Goal: Task Accomplishment & Management: Use online tool/utility

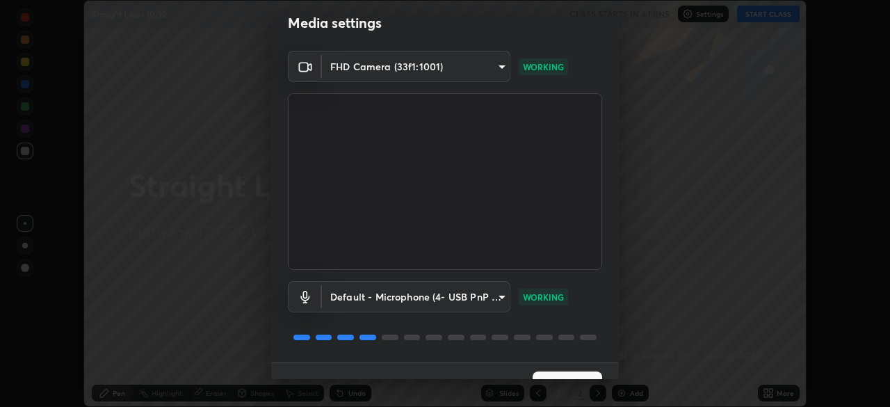
scroll to position [49, 0]
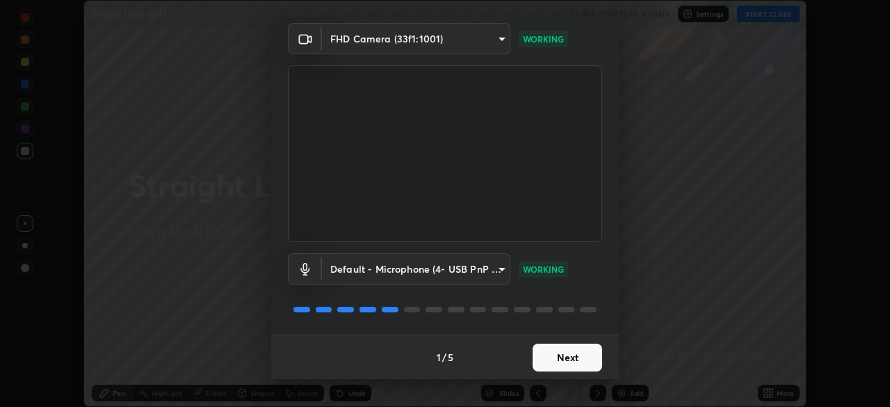
click at [559, 353] on button "Next" at bounding box center [568, 358] width 70 height 28
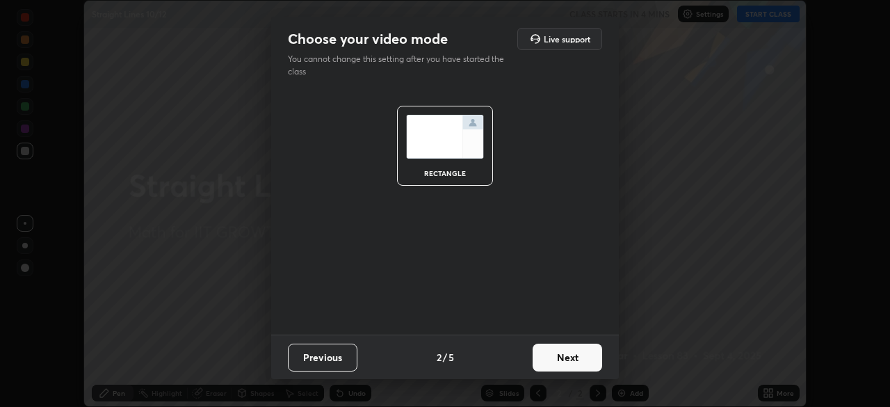
click at [565, 358] on button "Next" at bounding box center [568, 358] width 70 height 28
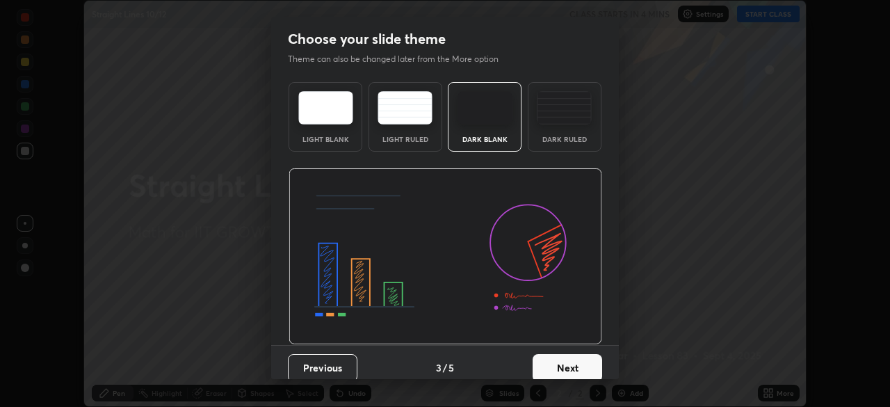
click at [577, 362] on button "Next" at bounding box center [568, 368] width 70 height 28
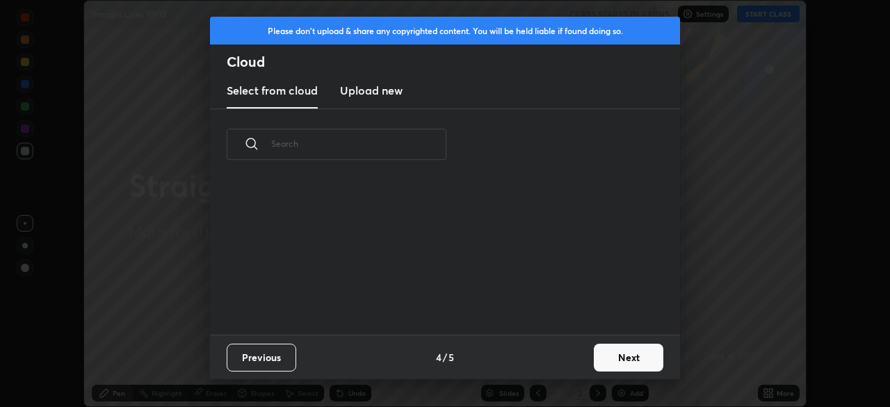
click at [598, 364] on button "Next" at bounding box center [629, 358] width 70 height 28
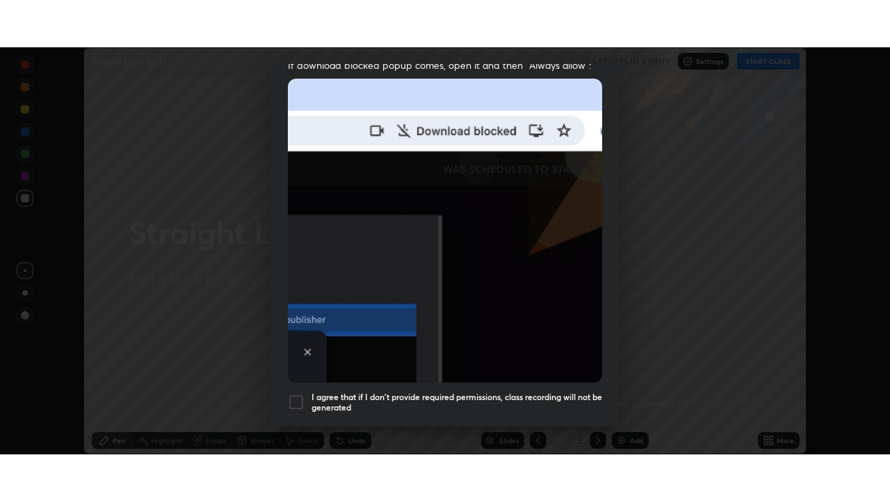
scroll to position [333, 0]
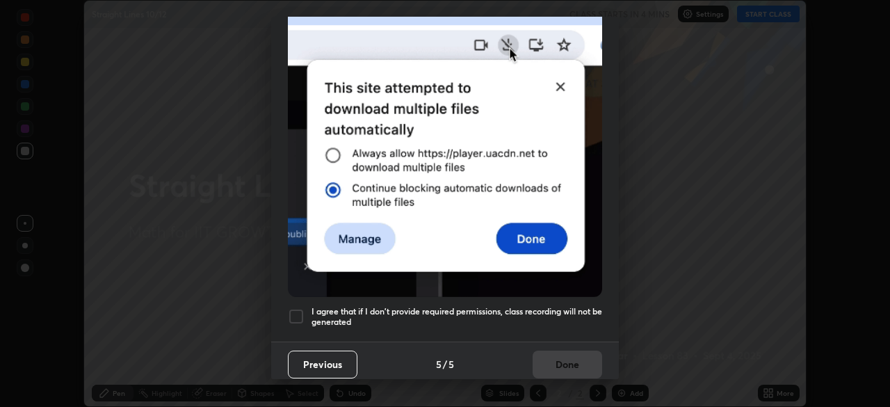
click at [300, 308] on div at bounding box center [296, 316] width 17 height 17
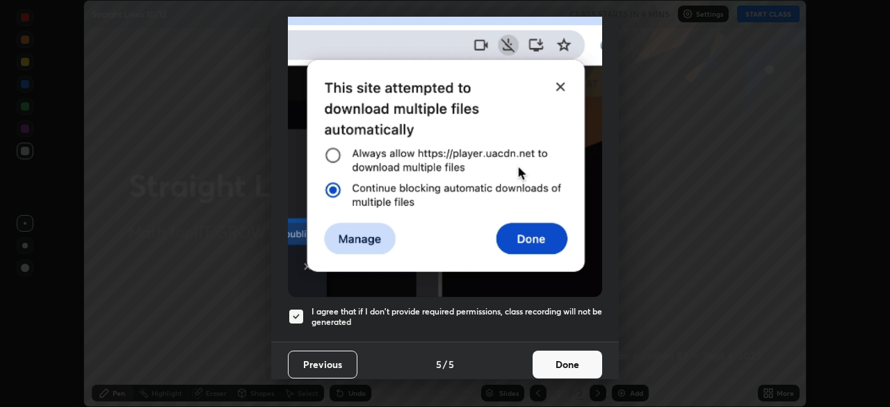
click at [561, 359] on button "Done" at bounding box center [568, 365] width 70 height 28
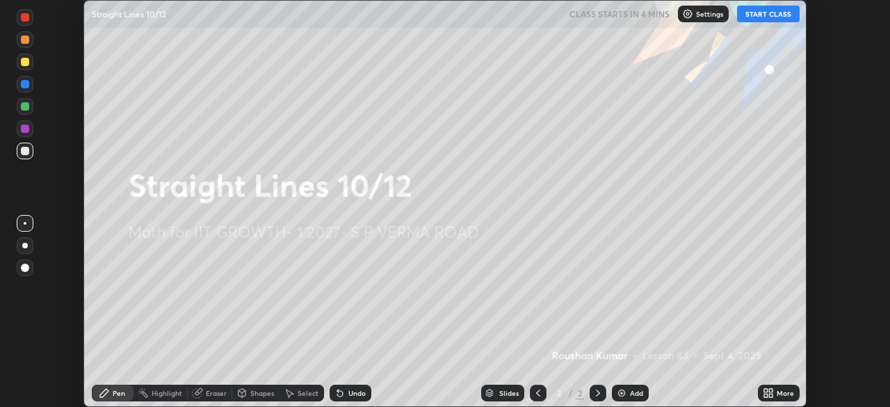
click at [766, 391] on icon at bounding box center [765, 390] width 3 height 3
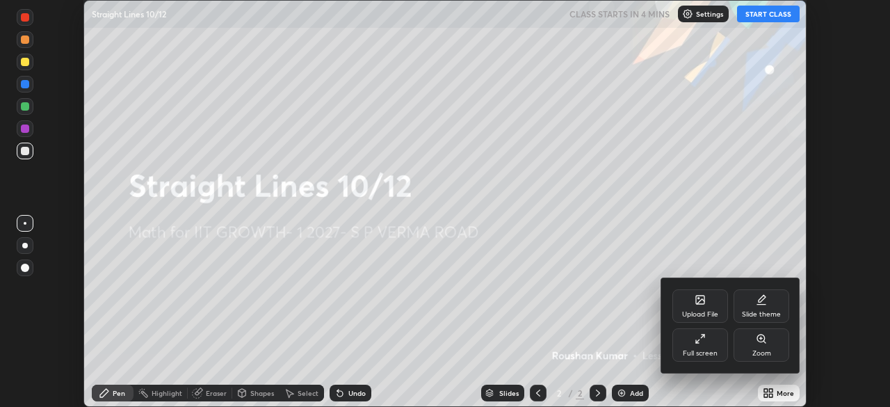
click at [709, 343] on div "Full screen" at bounding box center [701, 344] width 56 height 33
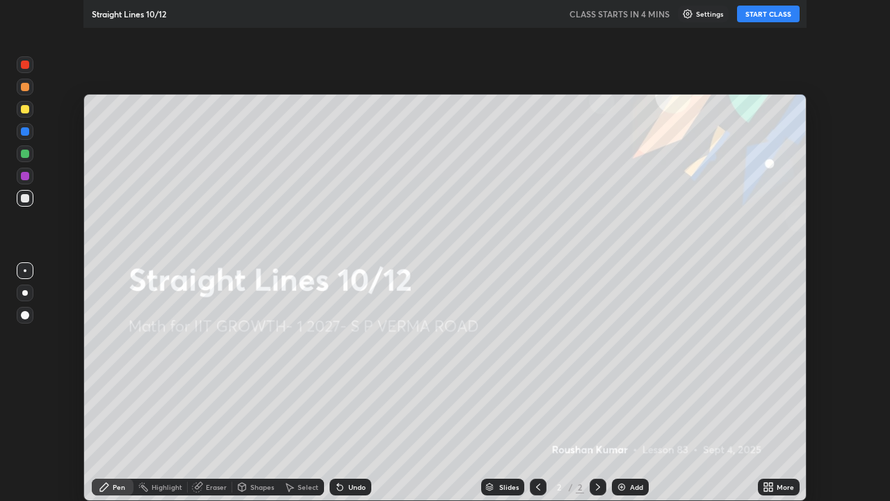
scroll to position [501, 890]
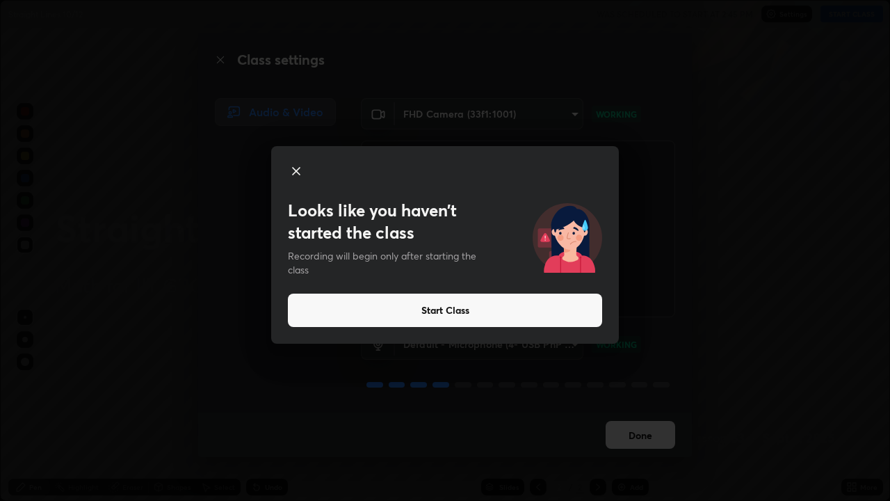
click at [554, 307] on button "Start Class" at bounding box center [445, 310] width 314 height 33
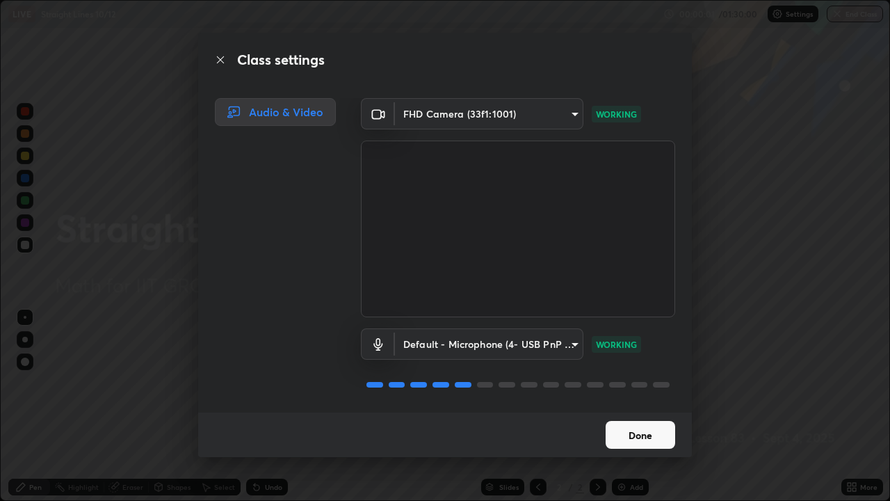
click at [652, 406] on button "Done" at bounding box center [641, 435] width 70 height 28
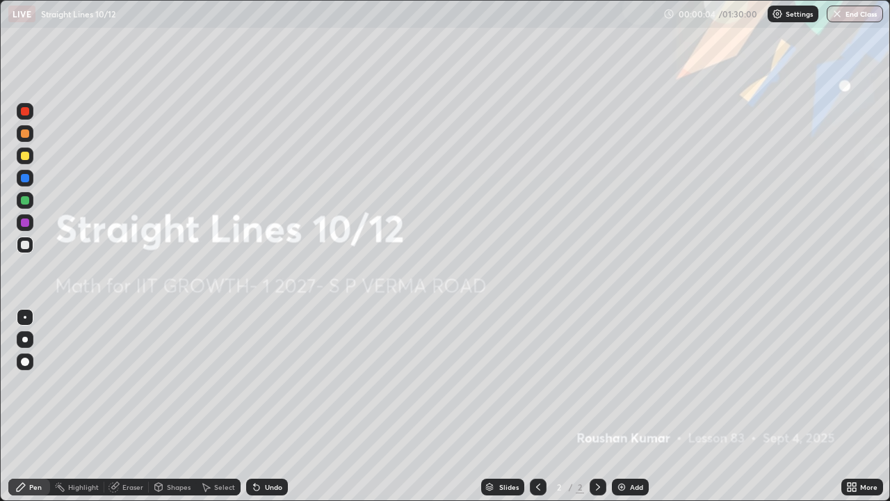
click at [633, 406] on div "Add" at bounding box center [636, 486] width 13 height 7
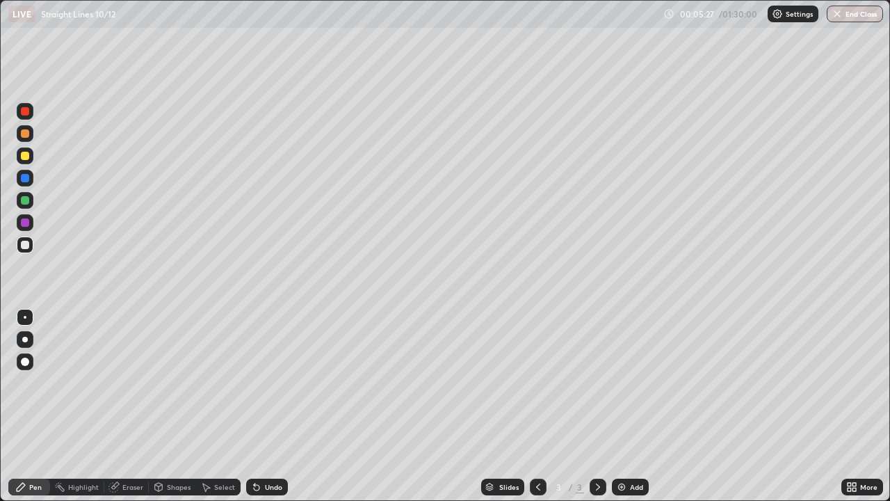
click at [25, 157] on div at bounding box center [25, 156] width 8 height 8
click at [27, 202] on div at bounding box center [25, 200] width 8 height 8
click at [131, 406] on div "Eraser" at bounding box center [126, 487] width 45 height 17
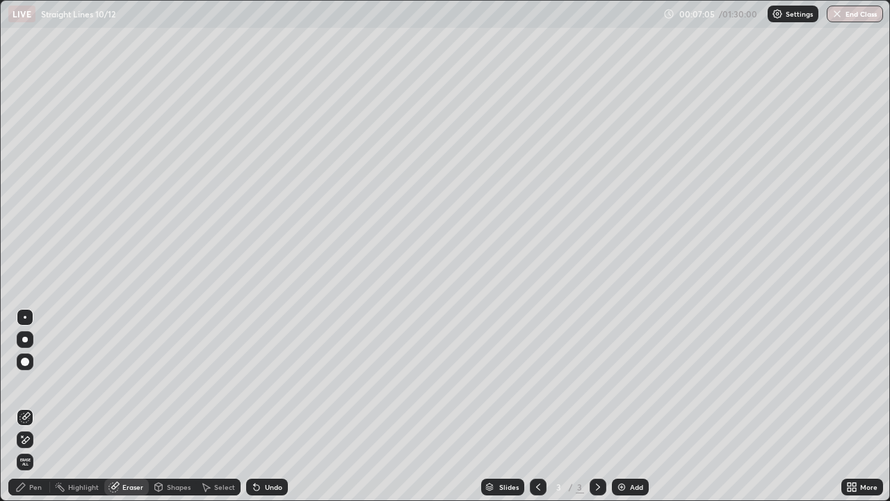
click at [38, 406] on div "Pen" at bounding box center [29, 487] width 42 height 17
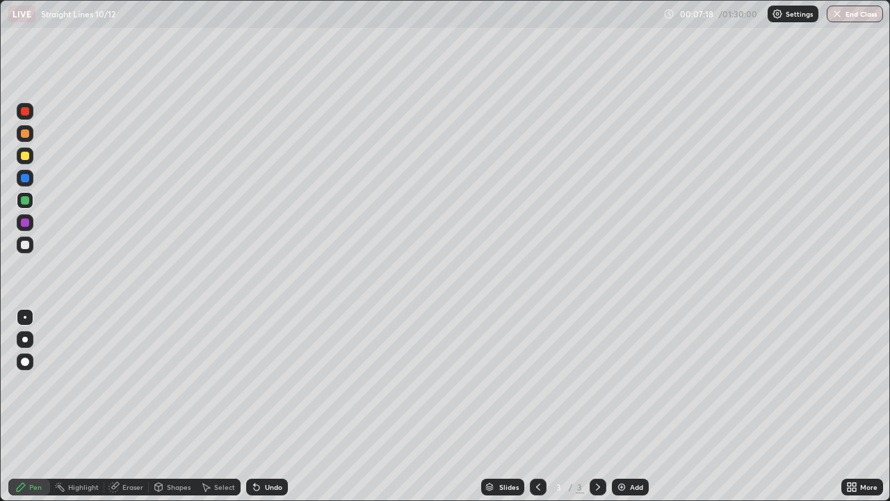
click at [24, 159] on div at bounding box center [25, 156] width 8 height 8
click at [26, 199] on div at bounding box center [25, 200] width 8 height 8
click at [24, 248] on div at bounding box center [25, 245] width 8 height 8
click at [26, 181] on div at bounding box center [25, 178] width 8 height 8
click at [25, 156] on div at bounding box center [25, 156] width 8 height 8
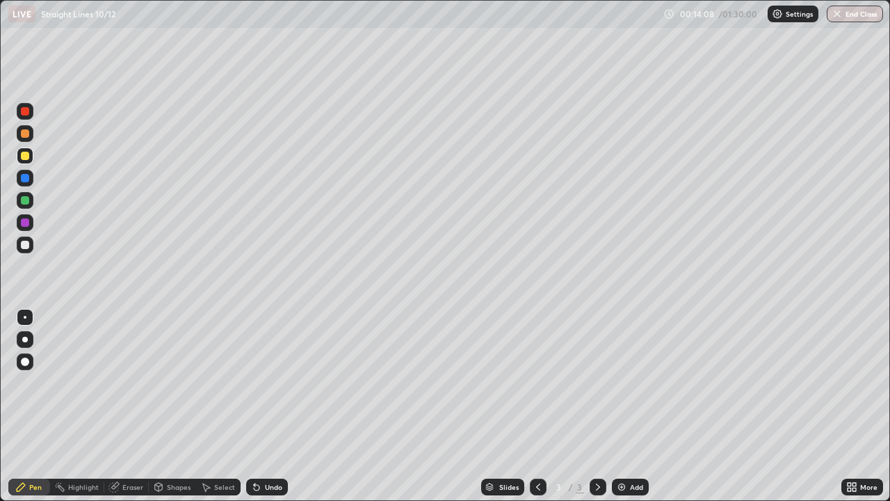
click at [632, 406] on div "Add" at bounding box center [636, 486] width 13 height 7
click at [273, 406] on div "Undo" at bounding box center [273, 486] width 17 height 7
click at [28, 202] on div at bounding box center [25, 200] width 8 height 8
click at [537, 406] on icon at bounding box center [538, 486] width 11 height 11
click at [597, 406] on icon at bounding box center [598, 486] width 11 height 11
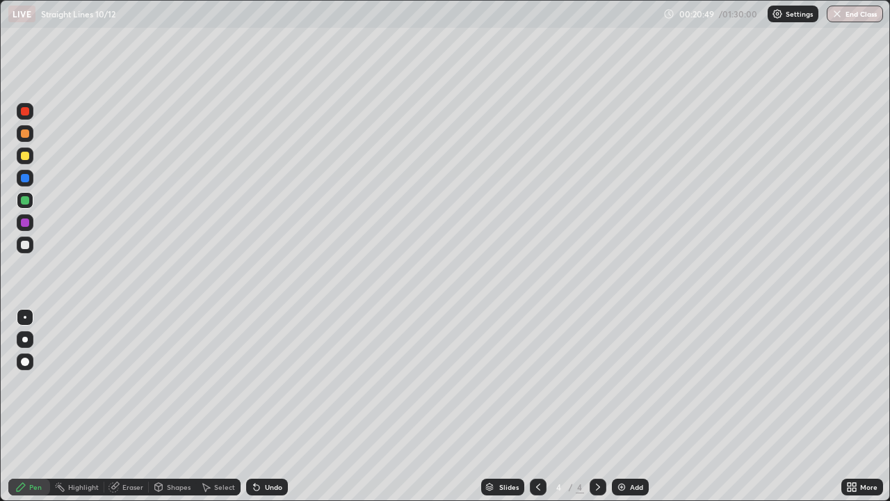
click at [634, 406] on div "Add" at bounding box center [636, 486] width 13 height 7
click at [28, 157] on div at bounding box center [25, 156] width 8 height 8
click at [26, 201] on div at bounding box center [25, 200] width 8 height 8
click at [281, 406] on div "Undo" at bounding box center [267, 487] width 42 height 17
click at [268, 406] on div "Undo" at bounding box center [273, 486] width 17 height 7
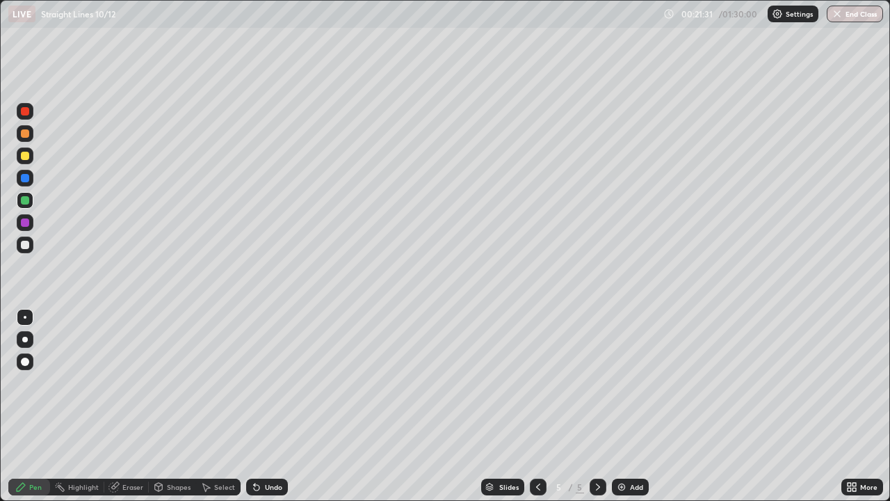
click at [272, 406] on div "Undo" at bounding box center [273, 486] width 17 height 7
click at [23, 157] on div at bounding box center [25, 156] width 8 height 8
click at [277, 406] on div "Undo" at bounding box center [273, 486] width 17 height 7
click at [281, 406] on div "Undo" at bounding box center [267, 487] width 42 height 17
click at [280, 406] on div "Undo" at bounding box center [267, 487] width 42 height 17
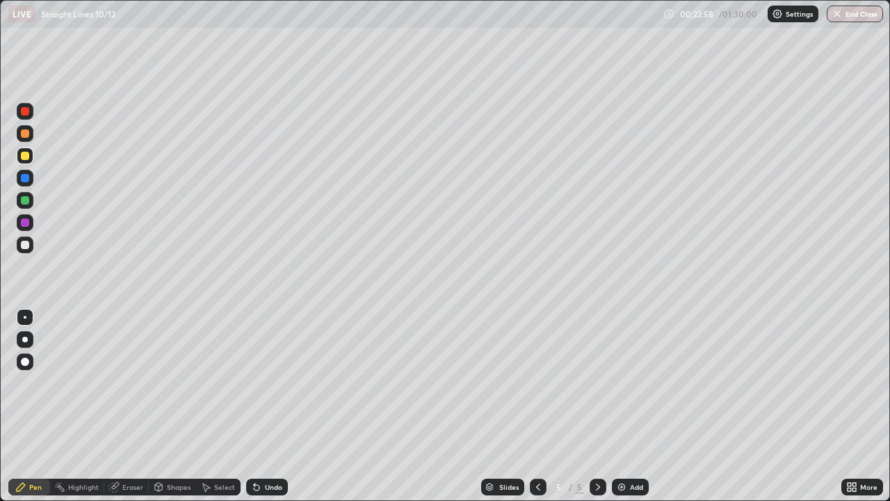
click at [26, 202] on div at bounding box center [25, 200] width 8 height 8
click at [29, 245] on div at bounding box center [25, 245] width 8 height 8
click at [24, 200] on div at bounding box center [25, 200] width 8 height 8
click at [29, 221] on div at bounding box center [25, 222] width 8 height 8
click at [24, 177] on div at bounding box center [25, 178] width 8 height 8
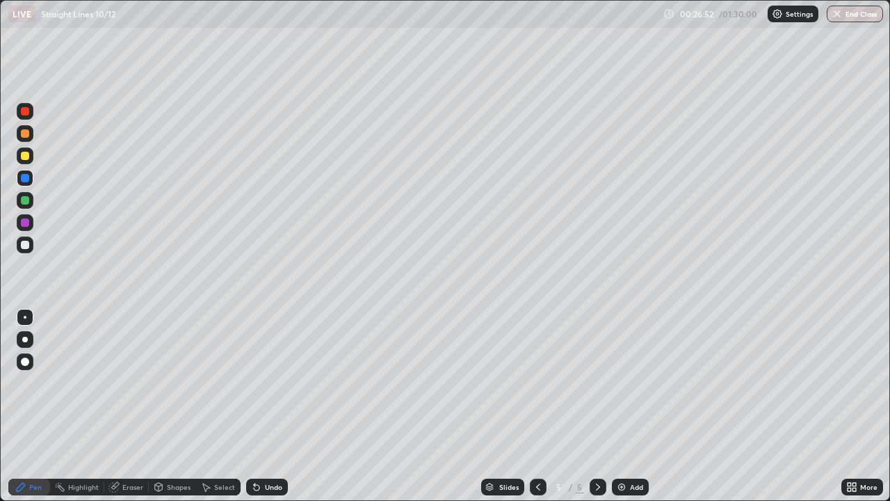
click at [25, 112] on div at bounding box center [25, 111] width 8 height 8
click at [26, 156] on div at bounding box center [25, 156] width 8 height 8
click at [630, 406] on div "Add" at bounding box center [636, 486] width 13 height 7
click at [26, 202] on div at bounding box center [25, 200] width 8 height 8
click at [26, 245] on div at bounding box center [25, 245] width 8 height 8
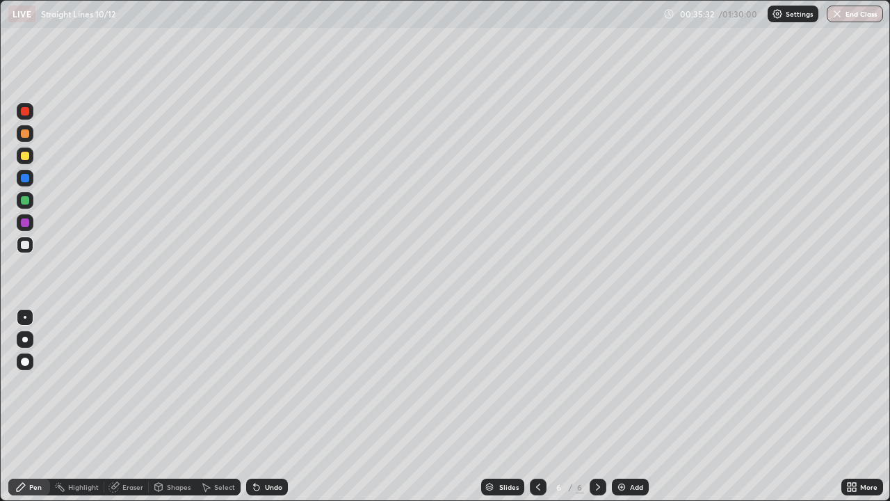
click at [275, 406] on div "Undo" at bounding box center [273, 486] width 17 height 7
click at [31, 161] on div at bounding box center [25, 155] width 17 height 17
click at [634, 406] on div "Add" at bounding box center [636, 486] width 13 height 7
click at [24, 201] on div at bounding box center [25, 200] width 8 height 8
click at [26, 245] on div at bounding box center [25, 245] width 8 height 8
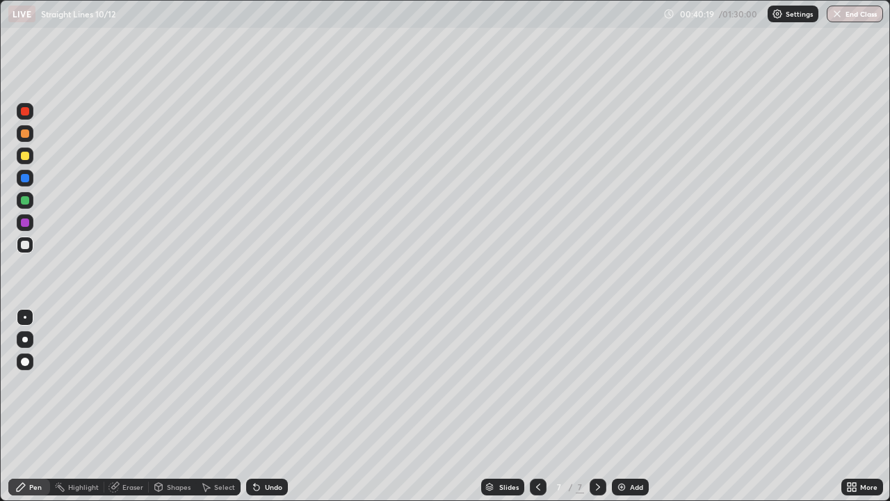
click at [29, 225] on div at bounding box center [25, 222] width 17 height 17
click at [273, 406] on div "Undo" at bounding box center [273, 486] width 17 height 7
click at [24, 201] on div at bounding box center [25, 200] width 8 height 8
click at [280, 406] on div "Undo" at bounding box center [267, 487] width 42 height 17
click at [639, 406] on div "Add" at bounding box center [636, 486] width 13 height 7
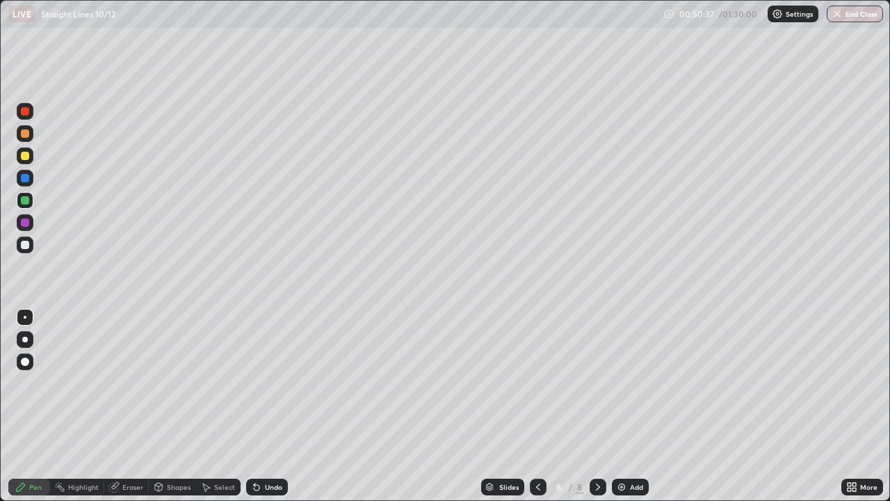
click at [27, 155] on div at bounding box center [25, 156] width 8 height 8
click at [26, 200] on div at bounding box center [25, 200] width 8 height 8
click at [30, 245] on div at bounding box center [25, 244] width 17 height 17
click at [26, 156] on div at bounding box center [25, 156] width 8 height 8
click at [631, 406] on div "Add" at bounding box center [636, 486] width 13 height 7
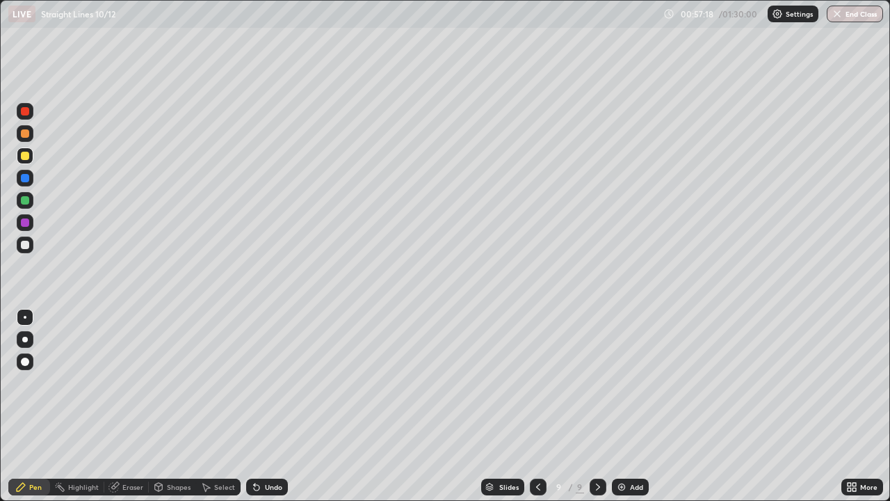
click at [27, 199] on div at bounding box center [25, 200] width 8 height 8
click at [134, 406] on div "Eraser" at bounding box center [132, 486] width 21 height 7
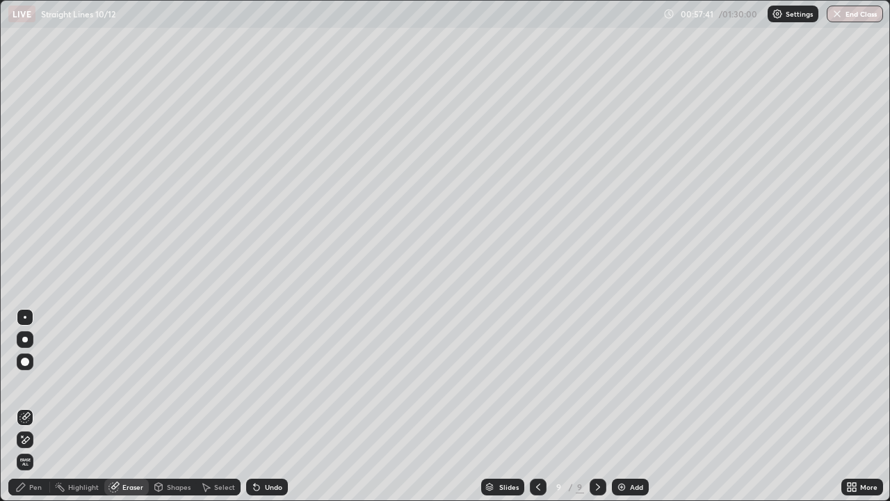
click at [38, 406] on div "Pen" at bounding box center [35, 486] width 13 height 7
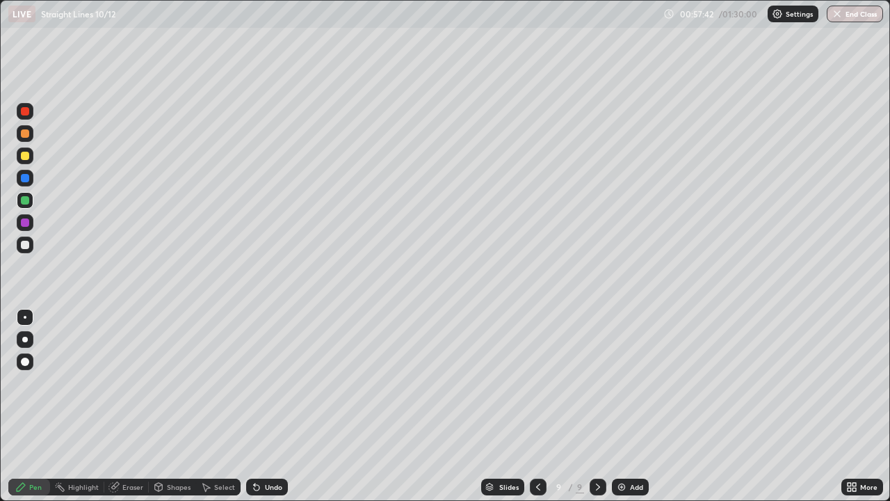
click at [24, 245] on div at bounding box center [25, 245] width 8 height 8
click at [25, 181] on div at bounding box center [25, 178] width 8 height 8
click at [24, 223] on div at bounding box center [25, 222] width 8 height 8
click at [26, 135] on div at bounding box center [25, 133] width 8 height 8
click at [28, 201] on div at bounding box center [25, 200] width 8 height 8
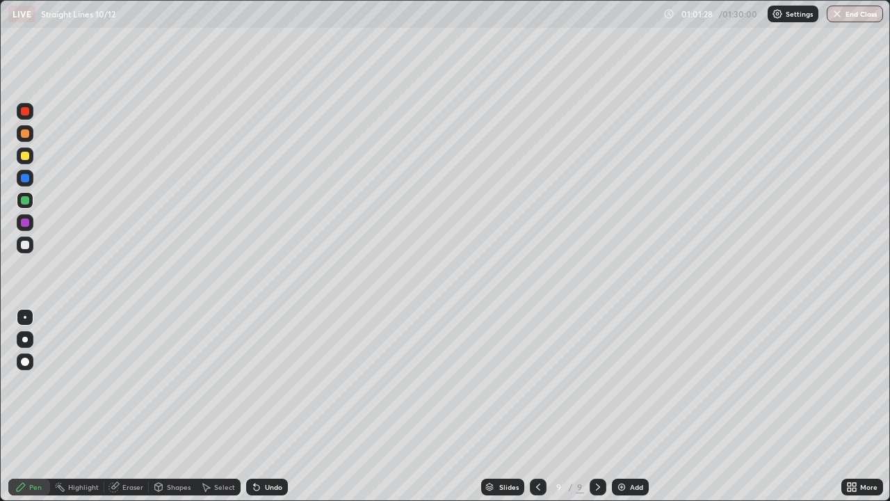
click at [268, 406] on div "Undo" at bounding box center [273, 486] width 17 height 7
click at [26, 111] on div at bounding box center [25, 111] width 8 height 8
click at [25, 201] on div at bounding box center [25, 200] width 8 height 8
click at [639, 406] on div "Add" at bounding box center [636, 486] width 13 height 7
click at [31, 157] on div at bounding box center [25, 155] width 17 height 17
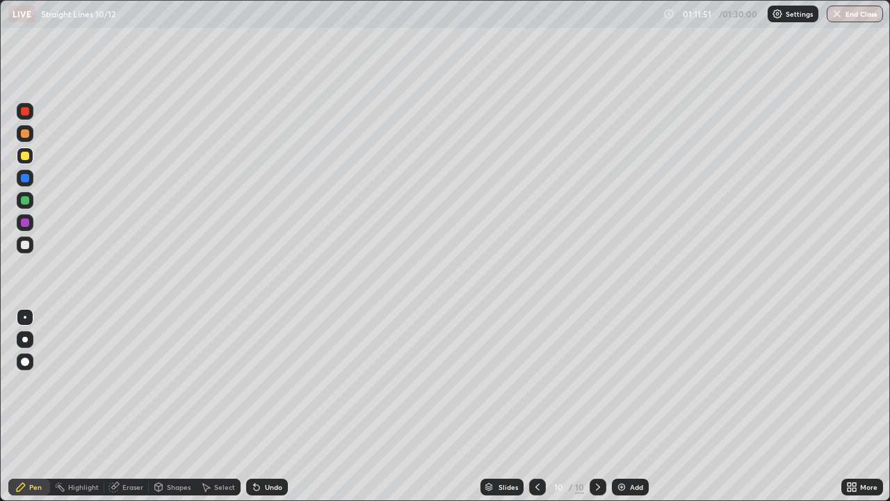
click at [273, 406] on div "Undo" at bounding box center [273, 486] width 17 height 7
click at [270, 406] on div "Undo" at bounding box center [273, 486] width 17 height 7
click at [28, 201] on div at bounding box center [25, 200] width 8 height 8
click at [272, 406] on div "Undo" at bounding box center [273, 486] width 17 height 7
click at [274, 406] on div "Undo" at bounding box center [273, 486] width 17 height 7
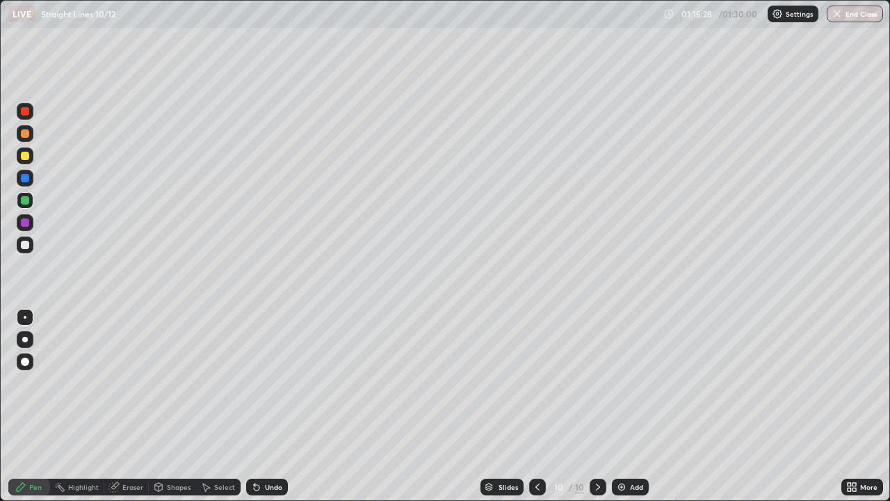
click at [274, 406] on div "Undo" at bounding box center [273, 486] width 17 height 7
click at [275, 406] on div "Undo" at bounding box center [273, 486] width 17 height 7
click at [27, 155] on div at bounding box center [25, 156] width 8 height 8
click at [276, 406] on div "Undo" at bounding box center [267, 487] width 42 height 17
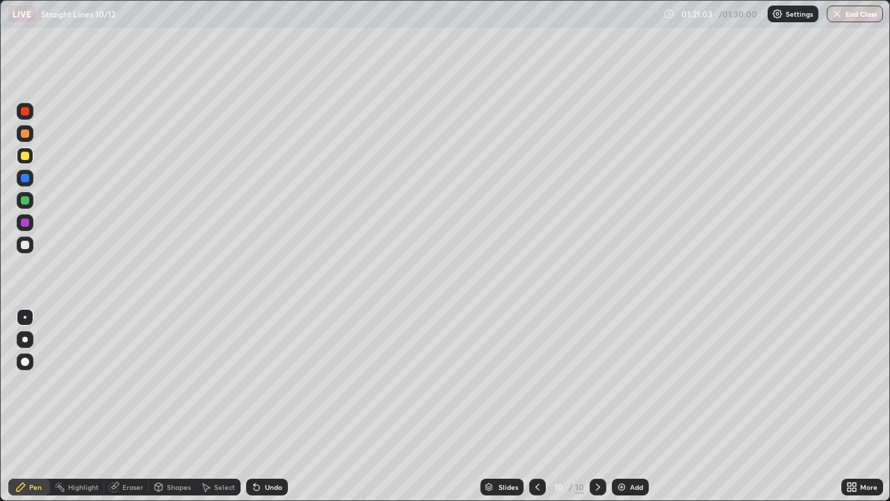
click at [28, 245] on div at bounding box center [25, 245] width 8 height 8
click at [275, 406] on div "Undo" at bounding box center [273, 486] width 17 height 7
click at [272, 406] on div "Undo" at bounding box center [273, 486] width 17 height 7
click at [273, 406] on div "Undo" at bounding box center [273, 486] width 17 height 7
click at [134, 406] on div "Eraser" at bounding box center [126, 487] width 45 height 17
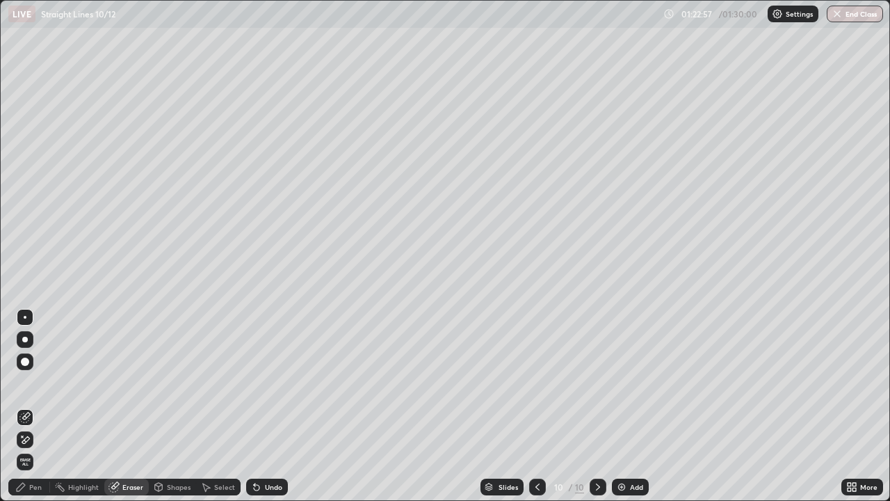
click at [47, 406] on div "Pen" at bounding box center [29, 487] width 42 height 17
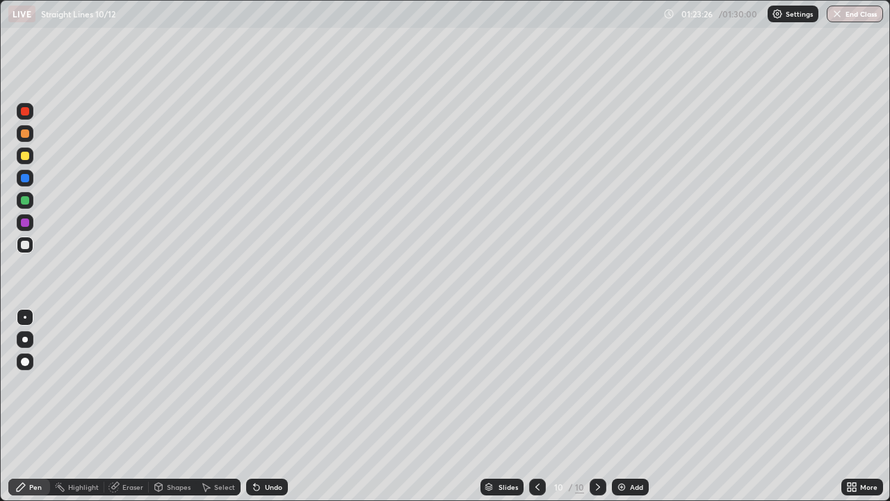
click at [25, 111] on div at bounding box center [25, 111] width 8 height 8
click at [135, 406] on div "Eraser" at bounding box center [132, 486] width 21 height 7
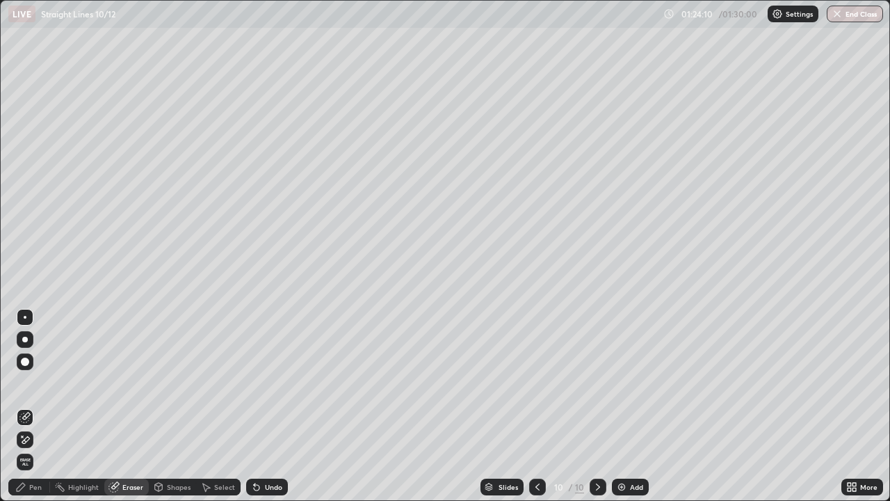
click at [43, 406] on div "Pen" at bounding box center [29, 487] width 42 height 17
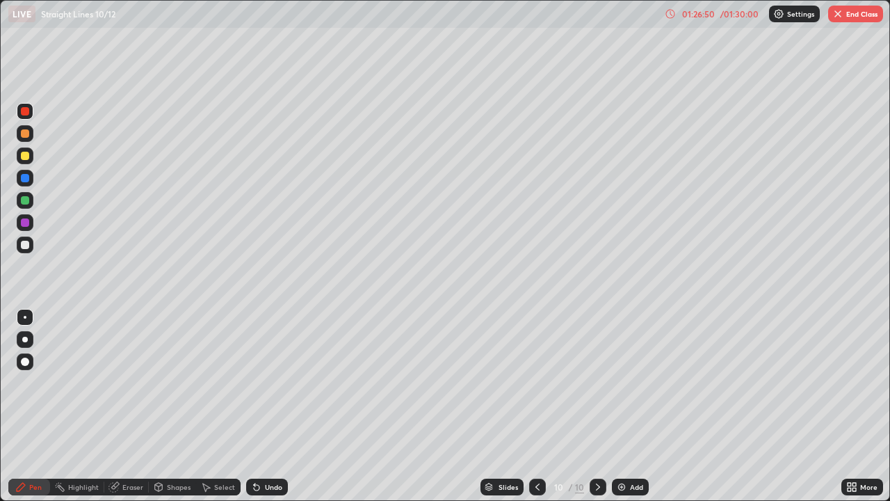
click at [26, 223] on div at bounding box center [25, 222] width 8 height 8
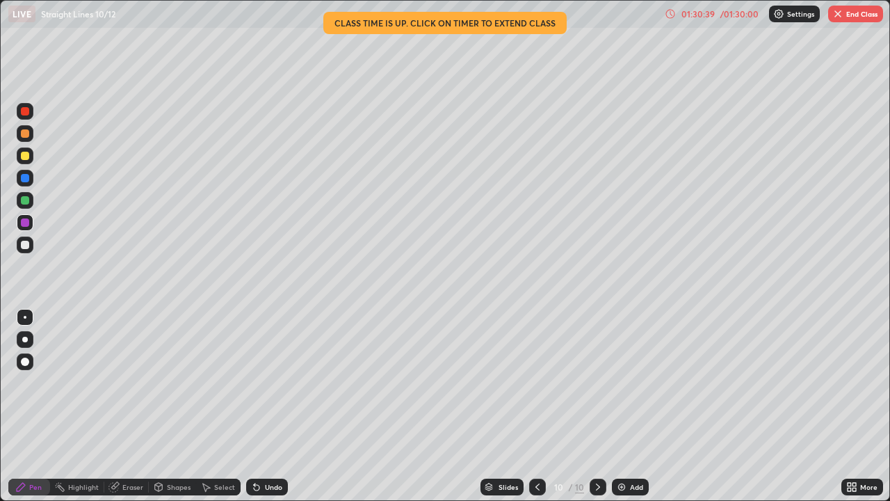
click at [738, 15] on div "/ 01:30:00" at bounding box center [739, 14] width 43 height 8
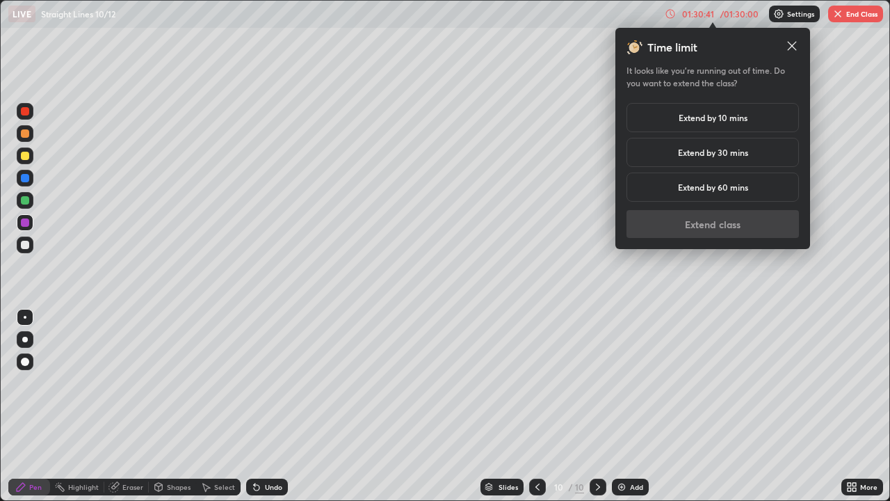
click at [721, 118] on h5 "Extend by 10 mins" at bounding box center [713, 117] width 69 height 13
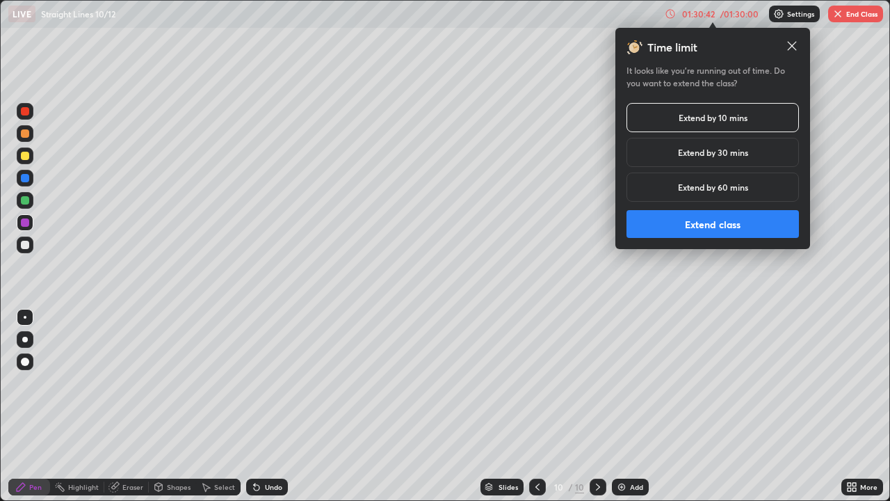
click at [714, 229] on button "Extend class" at bounding box center [713, 224] width 172 height 28
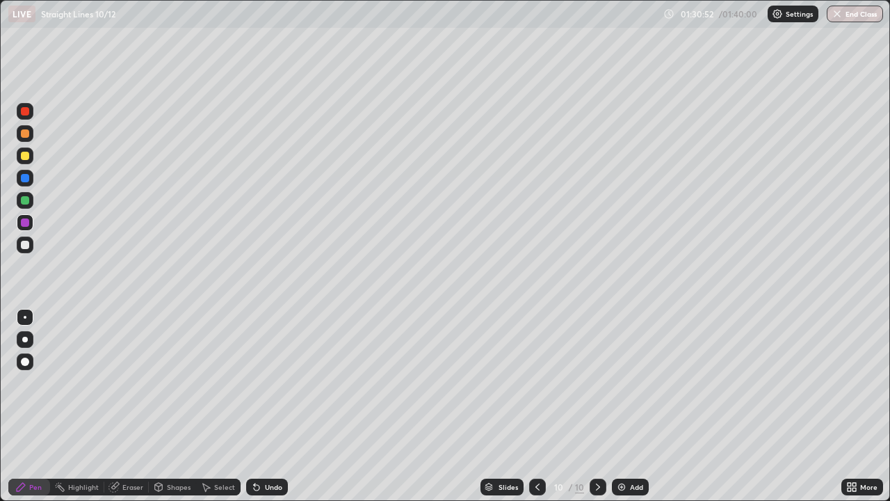
click at [856, 17] on button "End Class" at bounding box center [855, 14] width 56 height 17
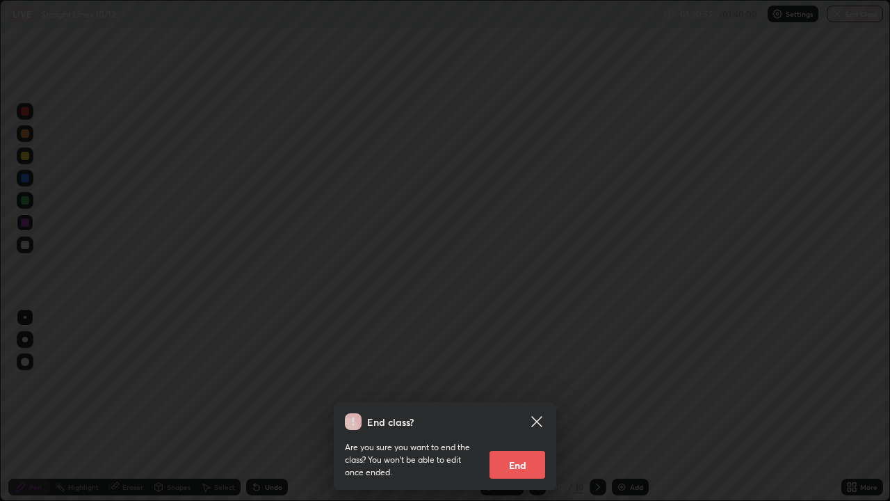
click at [540, 406] on icon at bounding box center [537, 421] width 17 height 17
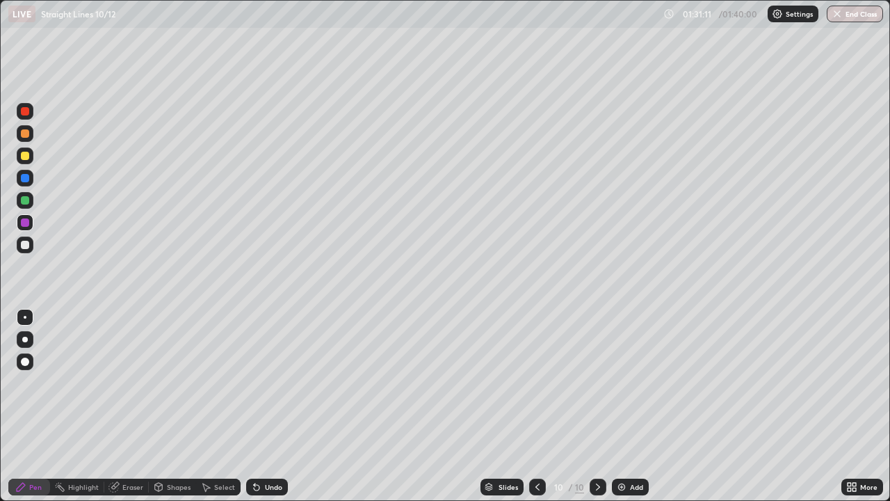
click at [859, 15] on button "End Class" at bounding box center [855, 14] width 56 height 17
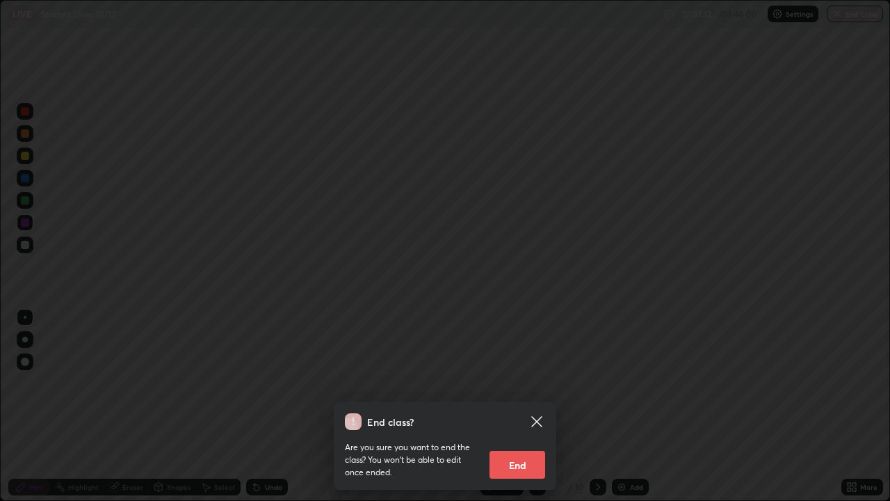
click at [531, 406] on button "End" at bounding box center [518, 465] width 56 height 28
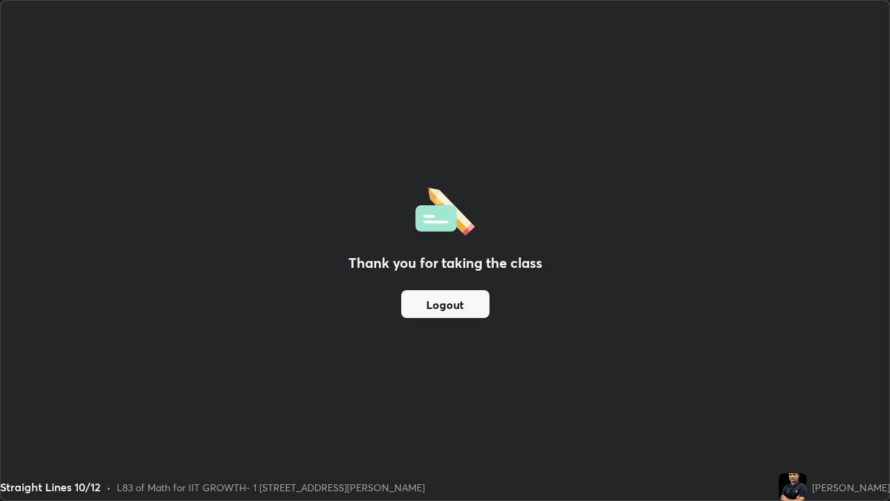
click at [460, 312] on button "Logout" at bounding box center [445, 304] width 88 height 28
